Goal: Entertainment & Leisure: Consume media (video, audio)

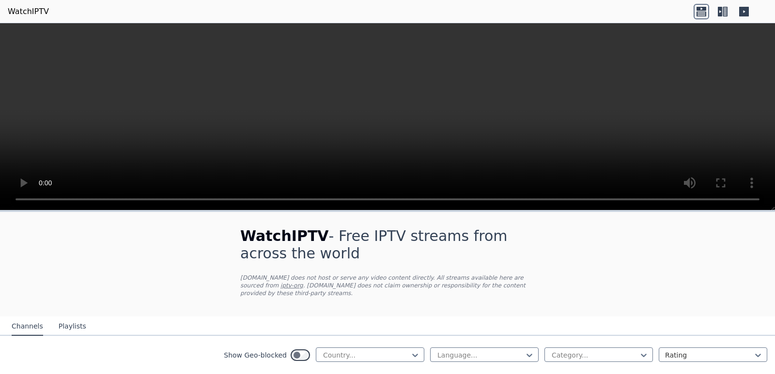
click at [59, 323] on button "Playlists" at bounding box center [73, 327] width 28 height 18
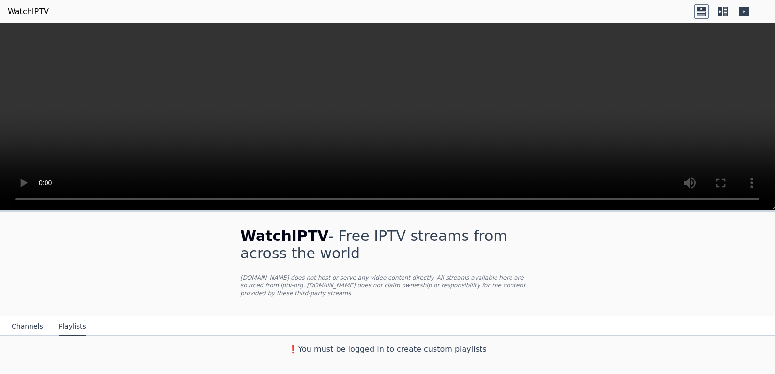
click at [22, 320] on button "Channels" at bounding box center [27, 327] width 31 height 18
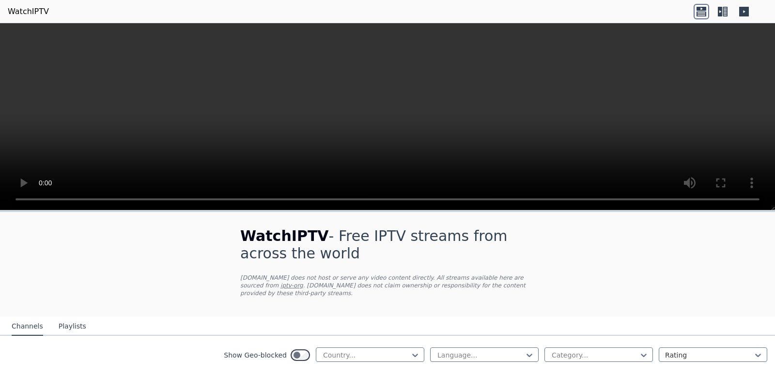
scroll to position [143, 0]
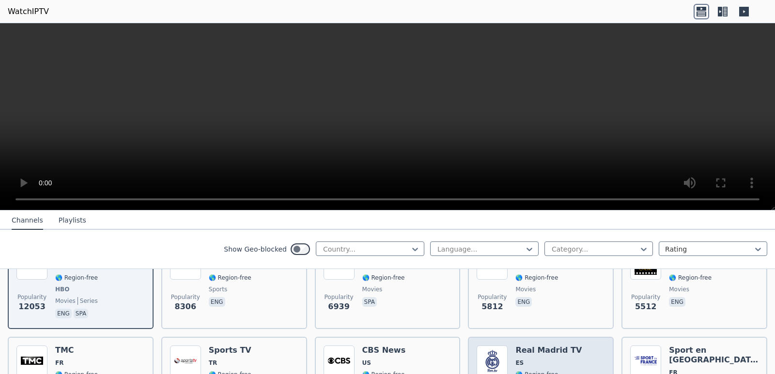
click at [587, 346] on div "Popularity 3781 Real Madrid TV ES 🌎 Region-free sports spa" at bounding box center [540, 381] width 128 height 70
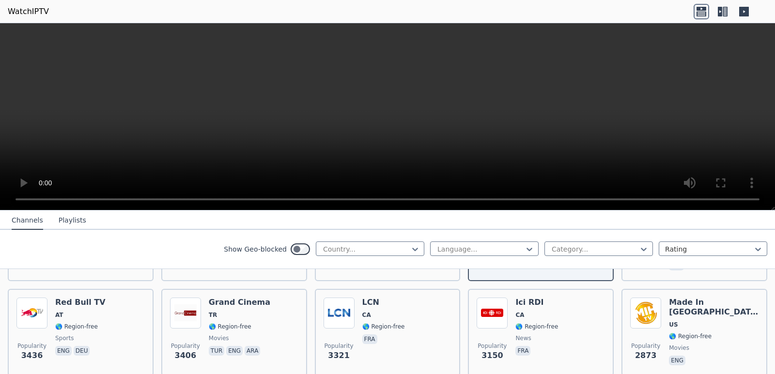
scroll to position [428, 0]
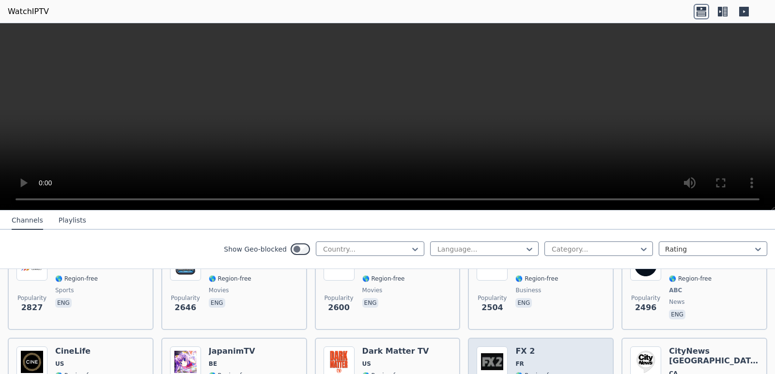
click at [559, 347] on h6 "FX 2" at bounding box center [541, 352] width 53 height 10
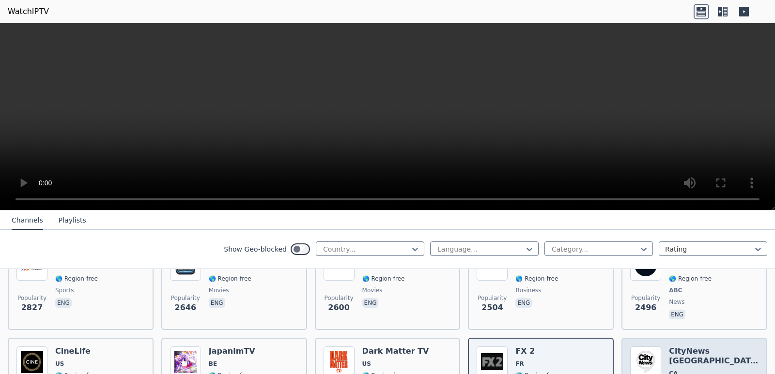
click at [673, 370] on span "CA" at bounding box center [714, 374] width 90 height 8
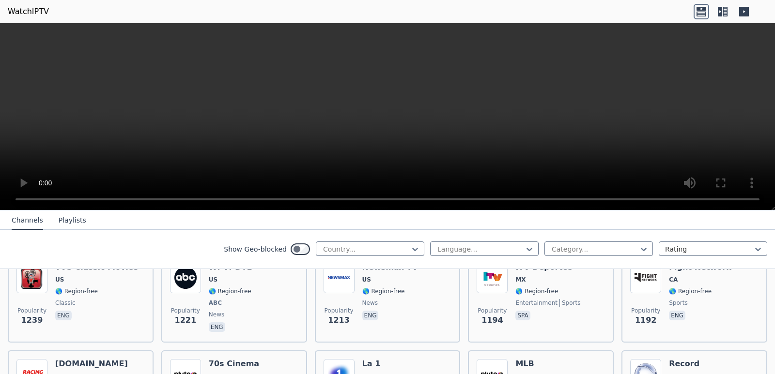
scroll to position [1285, 0]
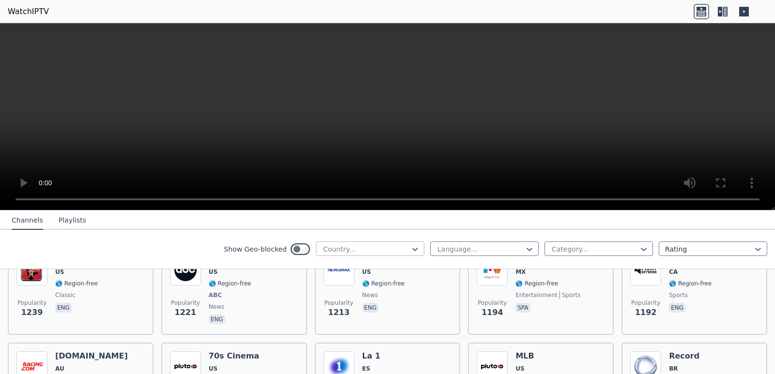
click at [336, 244] on div at bounding box center [366, 249] width 88 height 10
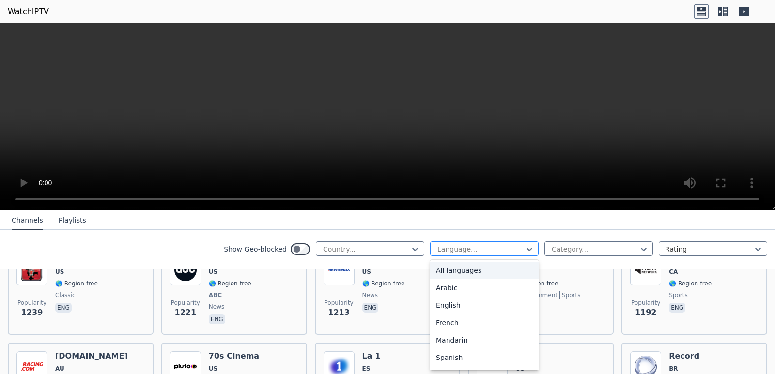
click at [509, 249] on div at bounding box center [480, 249] width 88 height 10
click at [584, 247] on div at bounding box center [594, 249] width 88 height 10
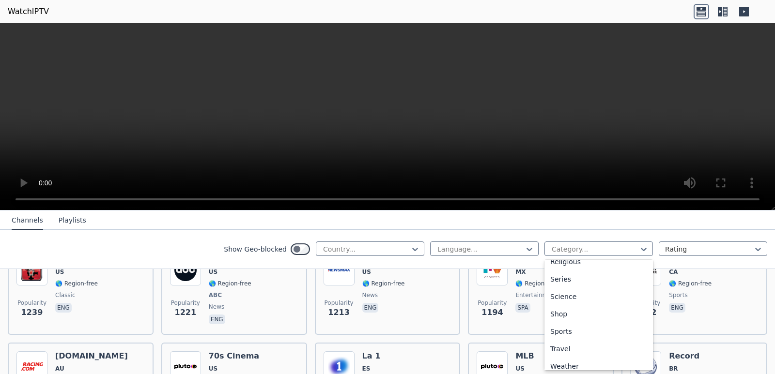
scroll to position [364, 0]
click at [586, 331] on div "Sports" at bounding box center [598, 325] width 108 height 17
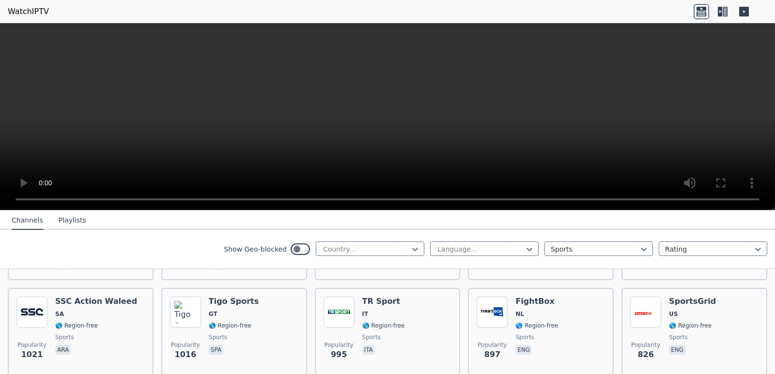
scroll to position [714, 0]
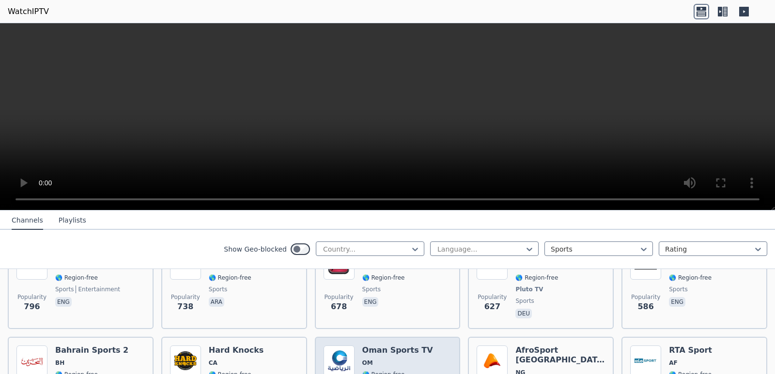
click at [401, 348] on div "Oman Sports TV OM 🌎 Region-free sports eng ara" at bounding box center [397, 381] width 71 height 70
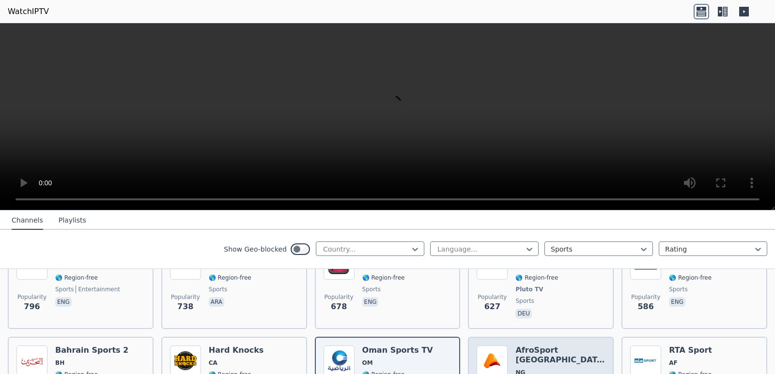
click at [523, 369] on span "NG" at bounding box center [560, 373] width 90 height 8
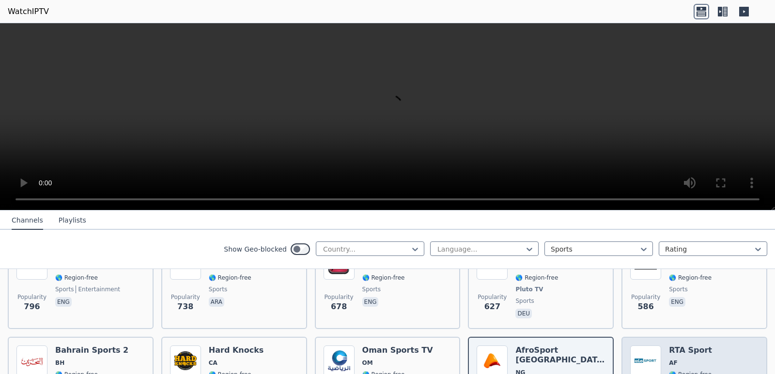
click at [682, 346] on h6 "RTA Sport" at bounding box center [690, 351] width 43 height 10
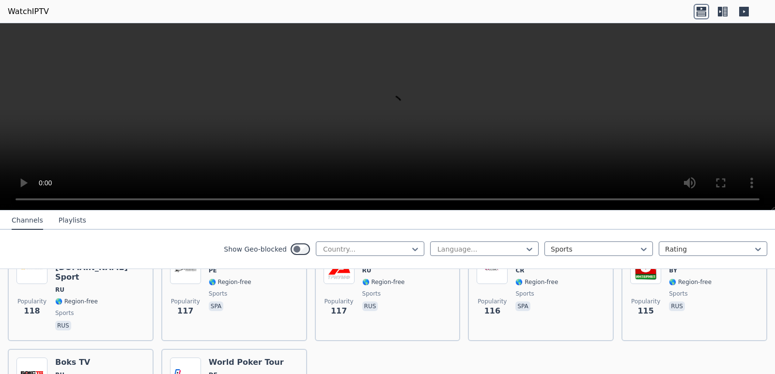
scroll to position [2237, 0]
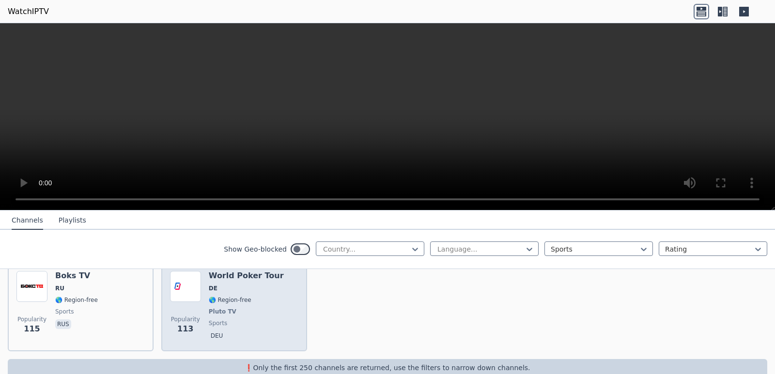
click at [204, 280] on div "Popularity 113 World Poker Tour DE 🌎 Region-free Pluto TV sports deu" at bounding box center [234, 307] width 128 height 72
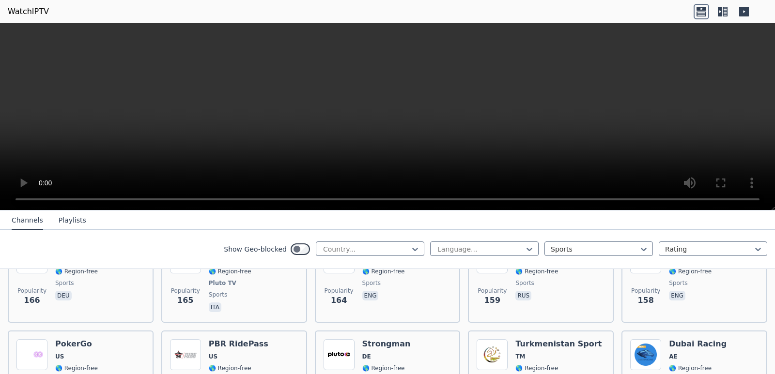
scroll to position [1666, 0]
